Goal: Complete application form

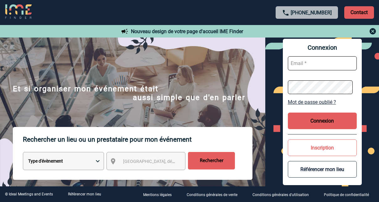
click at [98, 162] on select "Type d'évènement Séminaire avec nuitée Réunion Repas de groupe Team Building & …" at bounding box center [63, 161] width 81 height 18
select select "3"
click at [23, 153] on select "Type d'évènement Séminaire avec nuitée Réunion Repas de groupe Team Building & …" at bounding box center [63, 161] width 81 height 18
click at [134, 162] on span "[GEOGRAPHIC_DATA], département, région..." at bounding box center [166, 161] width 87 height 5
type input "[GEOGRAPHIC_DATA]"
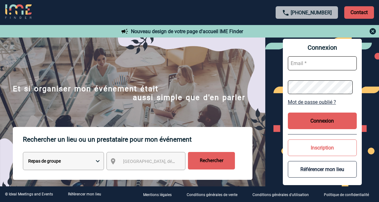
click at [225, 86] on img at bounding box center [132, 113] width 265 height 150
click at [318, 147] on button "Inscription" at bounding box center [322, 148] width 69 height 17
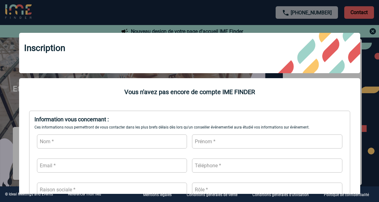
click at [68, 137] on input "text" at bounding box center [112, 142] width 150 height 14
type input "COLLIN"
type input "[PERSON_NAME]"
click at [132, 171] on input "text" at bounding box center [112, 166] width 150 height 14
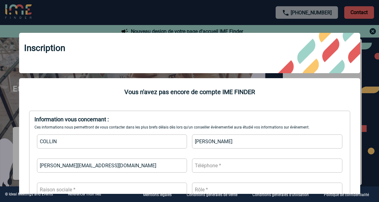
type input "[PERSON_NAME][EMAIL_ADDRESS][DOMAIN_NAME]"
click at [266, 168] on input "text" at bounding box center [267, 166] width 150 height 14
type input "à"
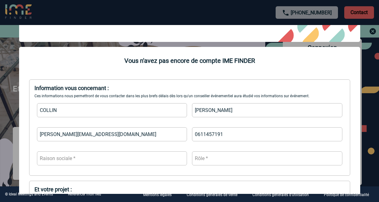
scroll to position [63, 0]
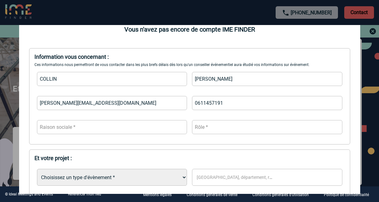
type input "0611457191"
click at [84, 125] on input "text" at bounding box center [112, 127] width 150 height 14
type input "PFIZER"
click at [260, 127] on input "text" at bounding box center [267, 127] width 150 height 14
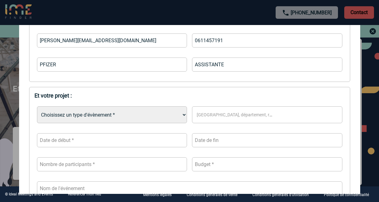
scroll to position [157, 0]
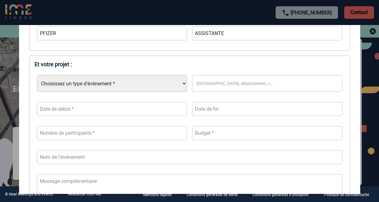
type input "ASSISTANTE"
click at [177, 84] on select "Choisissez un type d'évènement * Séminaire avec nuitée Séminaire sans nuitée Re…" at bounding box center [112, 83] width 150 height 17
select select "3"
click at [37, 76] on select "Choisissez un type d'évènement * Séminaire avec nuitée Séminaire sans nuitée Re…" at bounding box center [112, 83] width 150 height 17
click at [244, 85] on span "[GEOGRAPHIC_DATA], département, région..." at bounding box center [242, 83] width 90 height 5
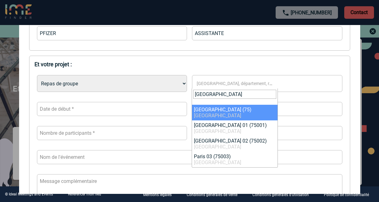
type input "[GEOGRAPHIC_DATA]"
select select "3"
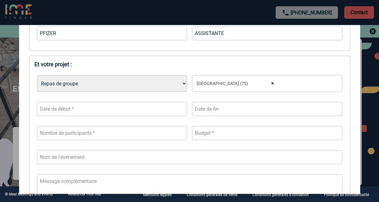
click at [96, 112] on input "text" at bounding box center [112, 109] width 150 height 14
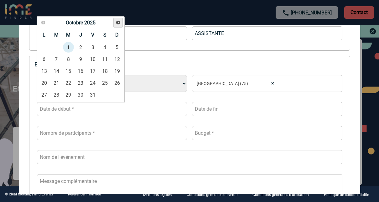
click at [118, 21] on span "Suivant" at bounding box center [118, 22] width 5 height 5
click at [42, 22] on span "Précédent" at bounding box center [43, 22] width 5 height 5
click at [82, 82] on link "20" at bounding box center [81, 82] width 12 height 11
type input "[DATE]"
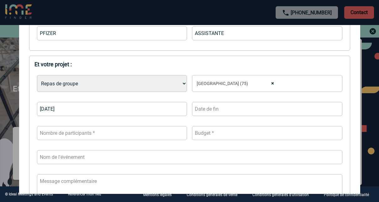
click at [219, 113] on input "text" at bounding box center [267, 109] width 150 height 14
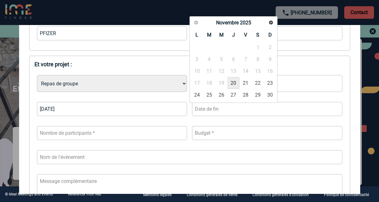
click at [235, 84] on link "20" at bounding box center [234, 82] width 12 height 11
type input "[DATE]"
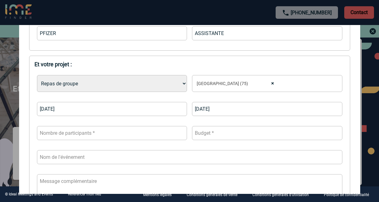
click at [125, 135] on input "number" at bounding box center [112, 133] width 150 height 14
click at [179, 132] on input "1" at bounding box center [112, 133] width 150 height 14
click at [179, 131] on input "2" at bounding box center [112, 133] width 150 height 14
click at [179, 131] on input "3" at bounding box center [112, 133] width 150 height 14
click at [179, 131] on input "4" at bounding box center [112, 133] width 150 height 14
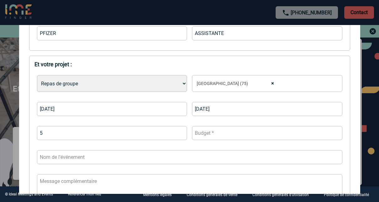
click at [179, 131] on input "5" at bounding box center [112, 133] width 150 height 14
click at [179, 131] on input "6" at bounding box center [112, 133] width 150 height 14
click at [179, 131] on input "7" at bounding box center [112, 133] width 150 height 14
click at [179, 131] on input "9" at bounding box center [112, 133] width 150 height 14
click at [179, 131] on input "10" at bounding box center [112, 133] width 150 height 14
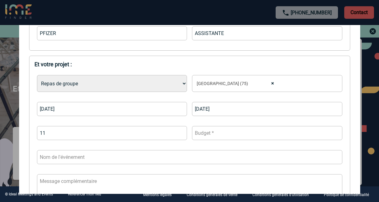
click at [179, 131] on input "11" at bounding box center [112, 133] width 150 height 14
click at [179, 131] on input "12" at bounding box center [112, 133] width 150 height 14
click at [179, 131] on input "13" at bounding box center [112, 133] width 150 height 14
click at [179, 131] on input "14" at bounding box center [112, 133] width 150 height 14
click at [179, 131] on input "15" at bounding box center [112, 133] width 150 height 14
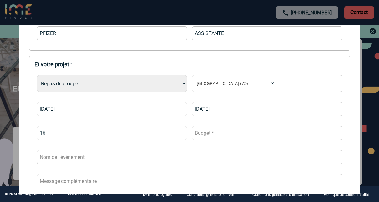
click at [179, 131] on input "16" at bounding box center [112, 133] width 150 height 14
click at [179, 131] on input "17" at bounding box center [112, 133] width 150 height 14
click at [179, 131] on input "18" at bounding box center [112, 133] width 150 height 14
click at [179, 131] on input "19" at bounding box center [112, 133] width 150 height 14
click at [179, 131] on input "20" at bounding box center [112, 133] width 150 height 14
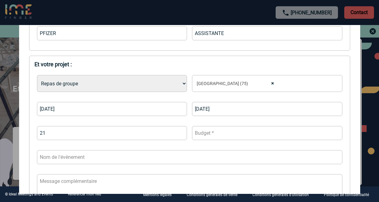
click at [179, 131] on input "21" at bounding box center [112, 133] width 150 height 14
click at [179, 131] on input "22" at bounding box center [112, 133] width 150 height 14
click at [179, 131] on input "23" at bounding box center [112, 133] width 150 height 14
click at [179, 131] on input "24" at bounding box center [112, 133] width 150 height 14
click at [179, 131] on input "25" at bounding box center [112, 133] width 150 height 14
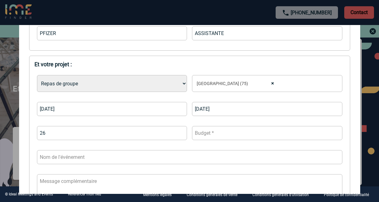
click at [179, 131] on input "26" at bounding box center [112, 133] width 150 height 14
click at [179, 131] on input "27" at bounding box center [112, 133] width 150 height 14
type input "28"
click at [179, 131] on input "28" at bounding box center [112, 133] width 150 height 14
click at [221, 133] on input "number" at bounding box center [267, 133] width 150 height 14
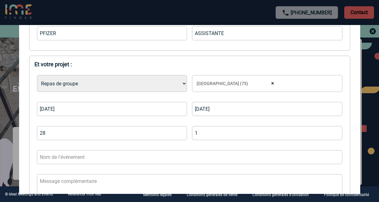
click at [332, 132] on input "1" at bounding box center [267, 133] width 150 height 14
click at [332, 132] on input "2" at bounding box center [267, 133] width 150 height 14
type input "1"
click at [333, 135] on input "1" at bounding box center [267, 133] width 150 height 14
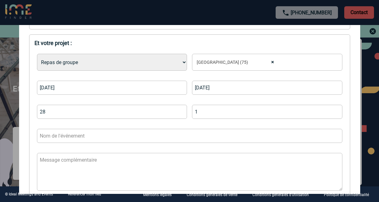
scroll to position [188, 0]
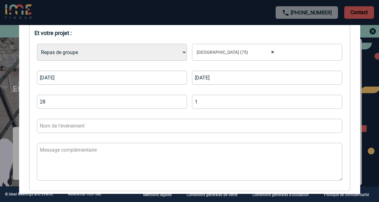
click at [112, 124] on input "text" at bounding box center [189, 126] width 305 height 14
type input "s"
type input "Soiree MA"
click at [81, 153] on textarea at bounding box center [189, 162] width 305 height 38
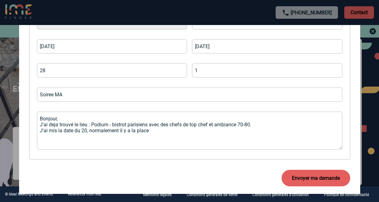
scroll to position [232, 0]
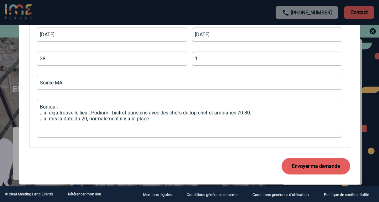
click at [86, 118] on textarea "Bonjour, J'ai deja trouvé le lieu : Podium - bistrot parisiens avec des chefs d…" at bounding box center [189, 119] width 305 height 38
click at [208, 119] on textarea "Bonjour, J'ai deja trouvé le lieu : Podium - bistrot parisiens avec des chefs d…" at bounding box center [189, 119] width 305 height 38
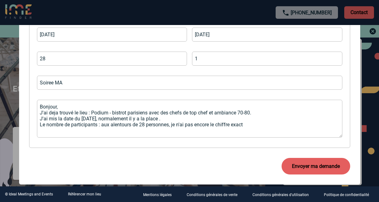
type textarea "Bonjour, J'ai deja trouvé le lieu : Podium - bistrot parisiens avec des chefs d…"
click at [310, 166] on button "Envoyer ma demande" at bounding box center [316, 166] width 69 height 17
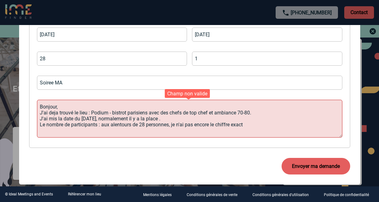
click at [171, 114] on textarea "Bonjour, J'ai deja trouvé le lieu : Podium - bistrot parisiens avec des chefs d…" at bounding box center [189, 119] width 305 height 38
click at [180, 117] on textarea "Bonjour, J'ai deja trouvé le lieu : Podium - bistrot parisiens avec des chefs d…" at bounding box center [189, 119] width 305 height 38
click at [188, 154] on div "Envoyer ma demande" at bounding box center [189, 166] width 321 height 27
click at [205, 122] on textarea "Bonjour, J'ai deja trouvé le lieu : Podium - bistrot parisiens avec des chefs d…" at bounding box center [189, 119] width 305 height 38
click at [257, 126] on textarea "Bonjour, J'ai deja trouvé le lieu : Podium - bistrot parisiens avec des chefs d…" at bounding box center [189, 119] width 305 height 38
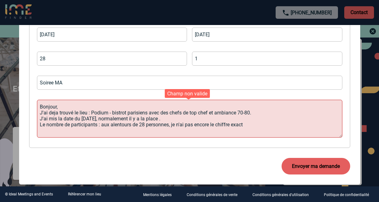
drag, startPoint x: 251, startPoint y: 126, endPoint x: 39, endPoint y: 108, distance: 213.1
click at [39, 108] on textarea "Bonjour, J'ai deja trouvé le lieu : Podium - bistrot parisiens avec des chefs d…" at bounding box center [189, 119] width 305 height 38
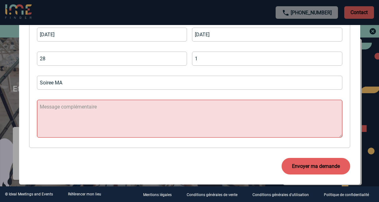
click at [186, 160] on div "Envoyer ma demande" at bounding box center [189, 166] width 321 height 27
click at [105, 106] on textarea at bounding box center [189, 119] width 305 height 38
click at [315, 166] on button "Envoyer ma demande" at bounding box center [316, 166] width 69 height 17
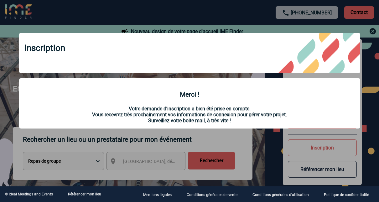
scroll to position [0, 0]
click at [266, 148] on div at bounding box center [189, 101] width 379 height 202
